Goal: Information Seeking & Learning: Learn about a topic

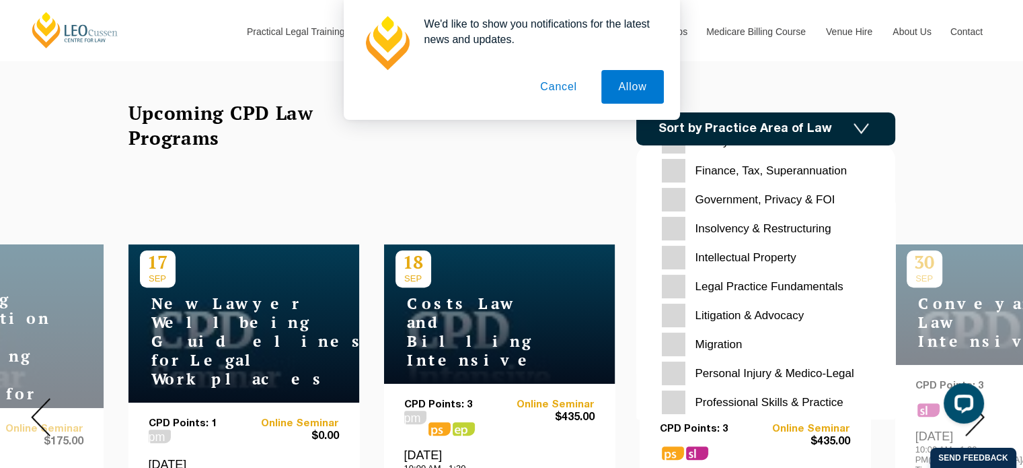
click at [670, 336] on input "Migration" at bounding box center [766, 344] width 208 height 24
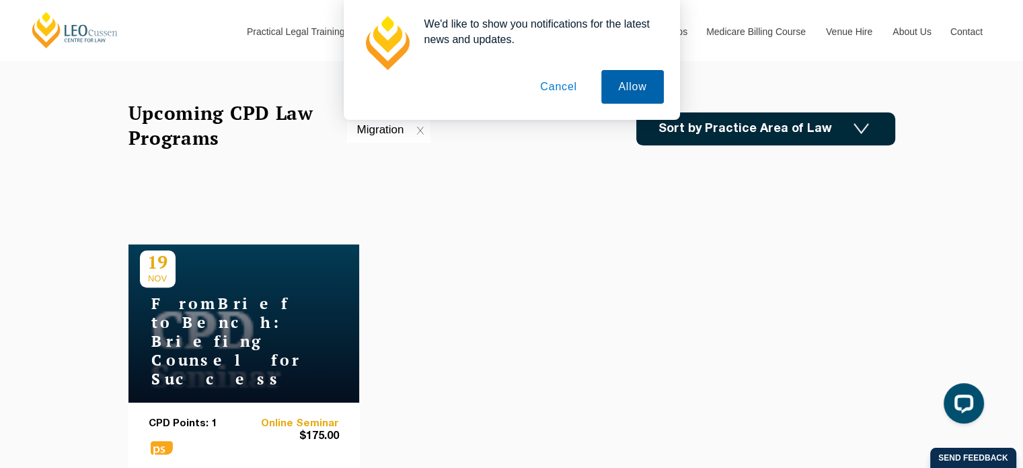
click at [622, 79] on button "Allow" at bounding box center [632, 87] width 62 height 34
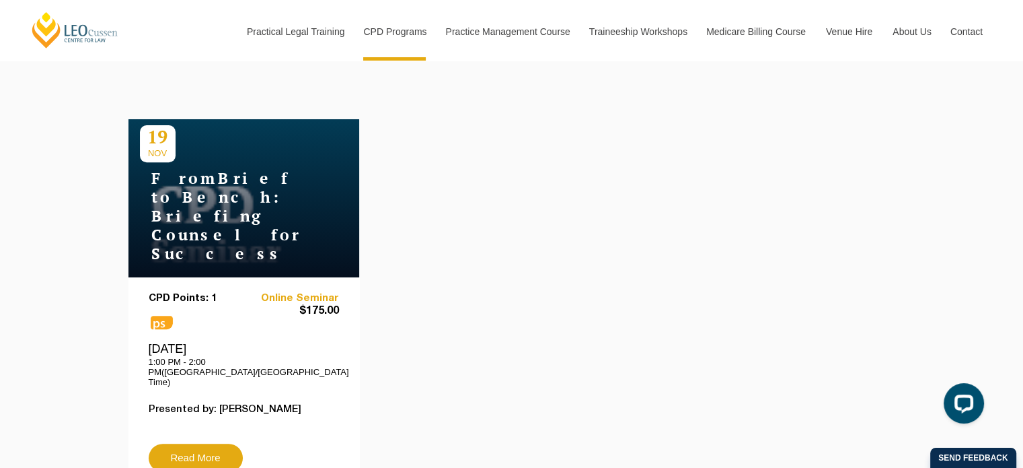
scroll to position [509, 0]
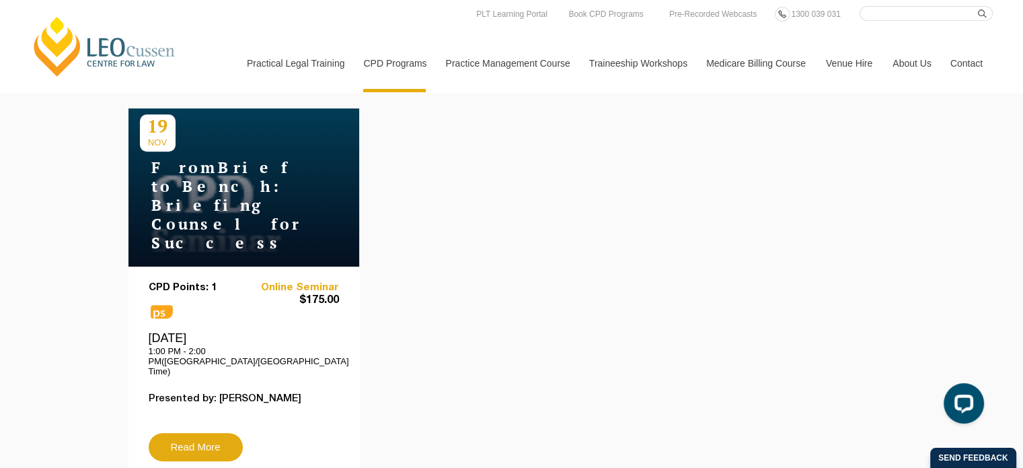
click at [244, 153] on div "From Brief to Bench: Briefing Counsel for Success" at bounding box center [244, 201] width 208 height 101
click at [185, 433] on link "Read More" at bounding box center [196, 447] width 94 height 28
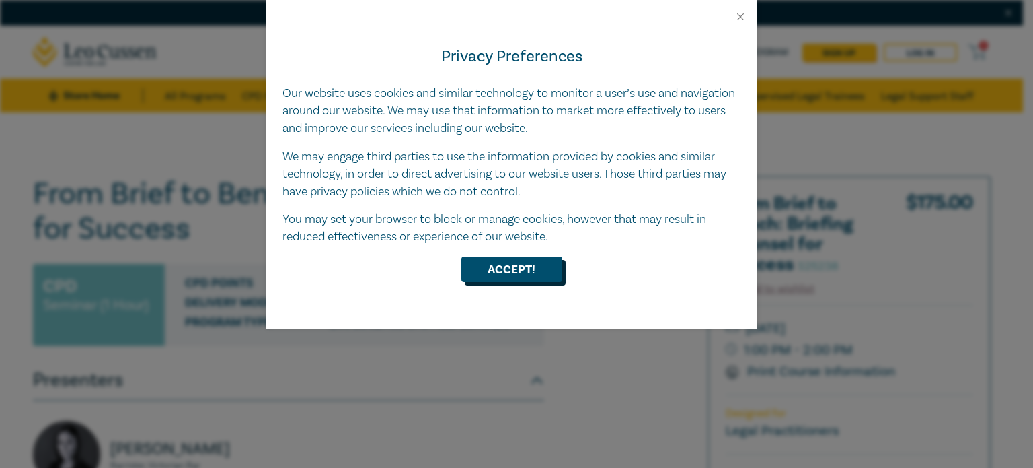
click at [511, 258] on button "Accept!" at bounding box center [511, 269] width 101 height 26
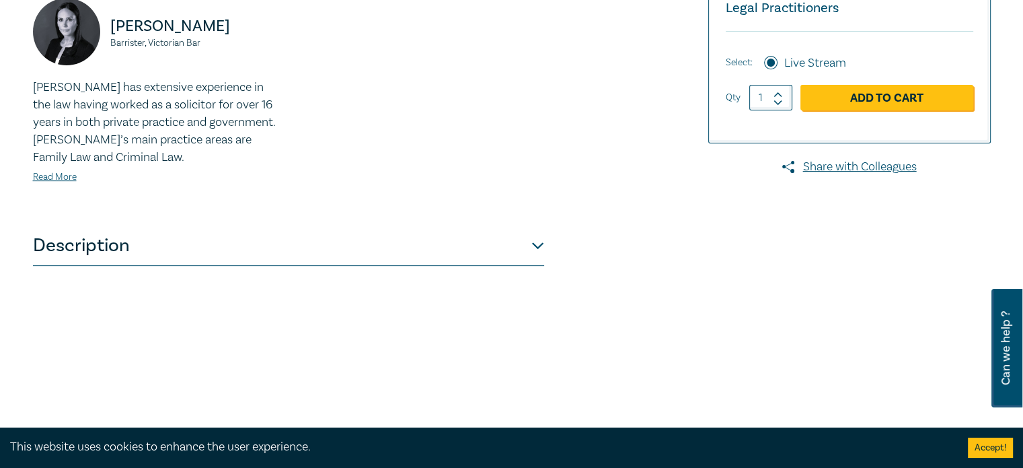
scroll to position [422, 0]
click at [464, 252] on button "Description" at bounding box center [288, 245] width 511 height 40
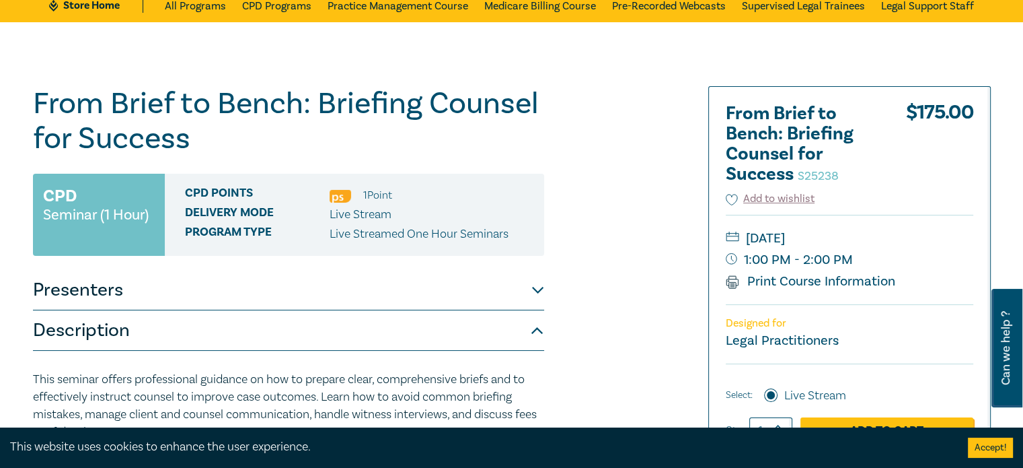
scroll to position [89, 0]
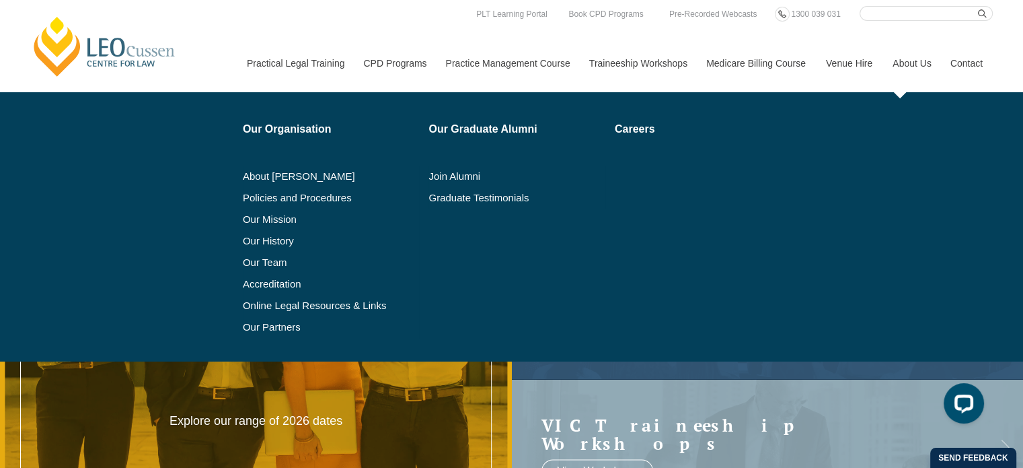
click at [915, 68] on link "About Us" at bounding box center [912, 63] width 58 height 58
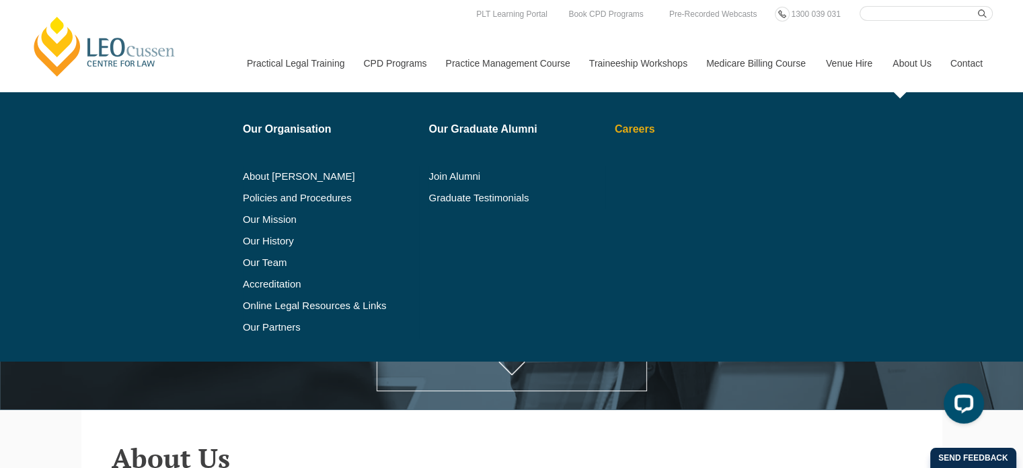
click at [638, 131] on link "Careers" at bounding box center [691, 129] width 153 height 11
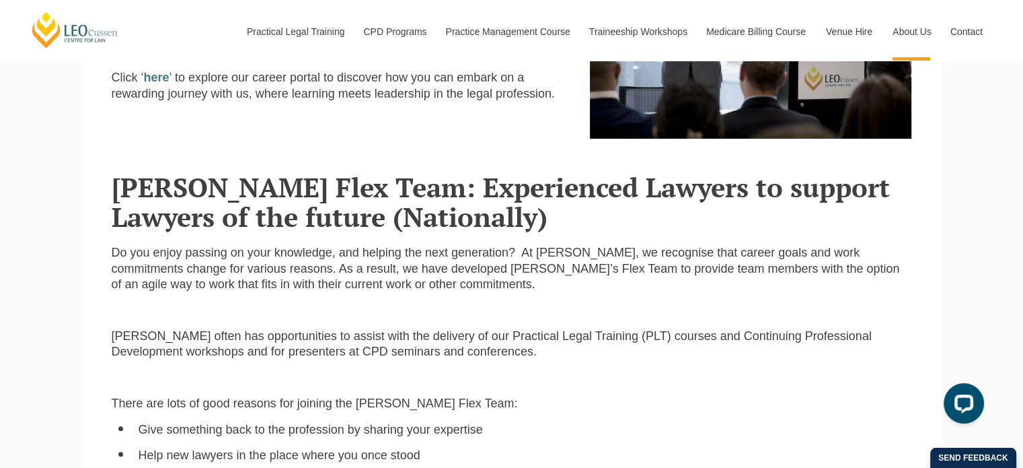
scroll to position [565, 0]
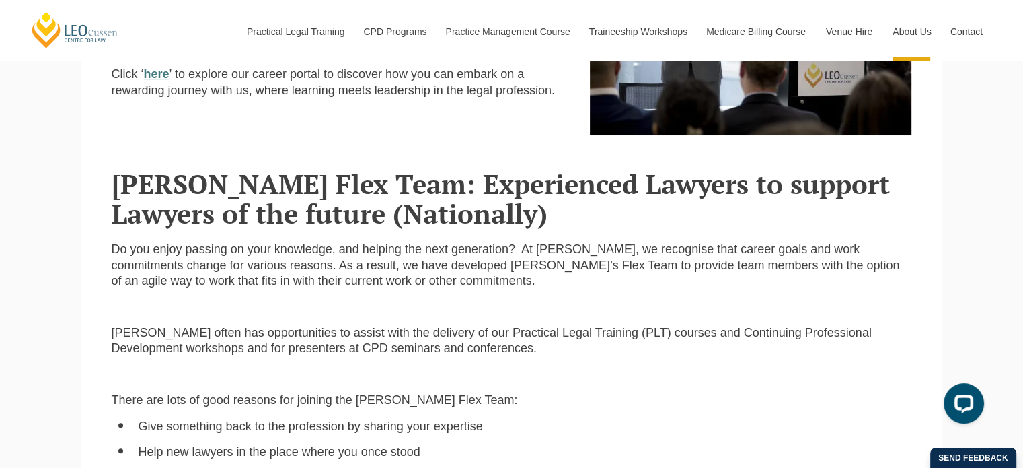
click at [158, 79] on strong "here" at bounding box center [157, 73] width 26 height 13
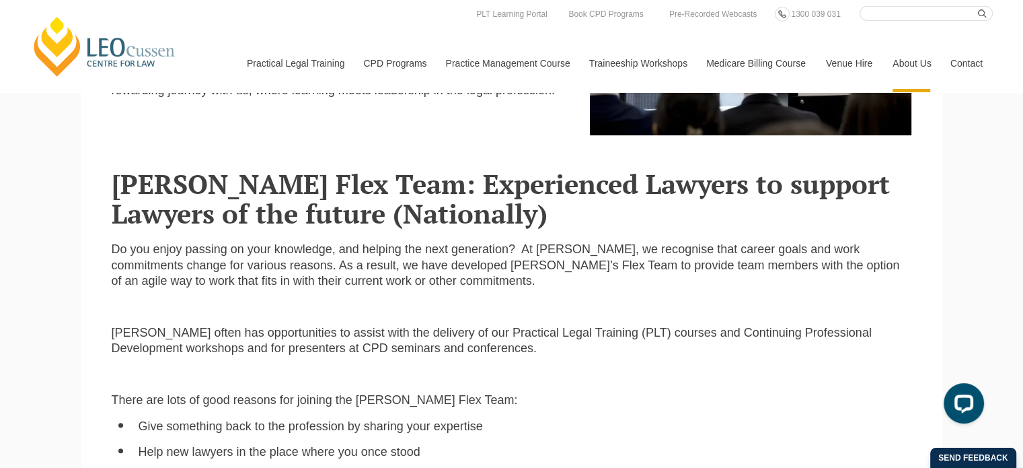
scroll to position [449, 0]
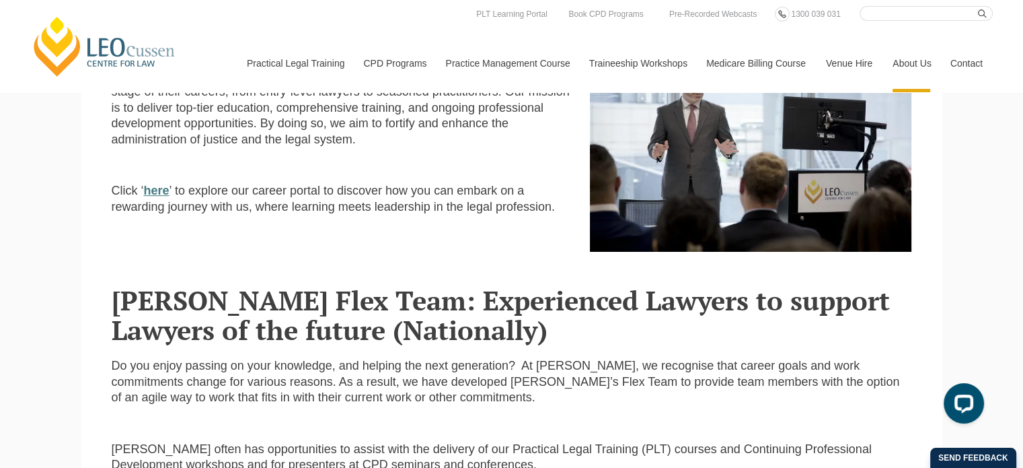
click at [153, 194] on strong "here" at bounding box center [157, 190] width 26 height 13
